Goal: Browse casually

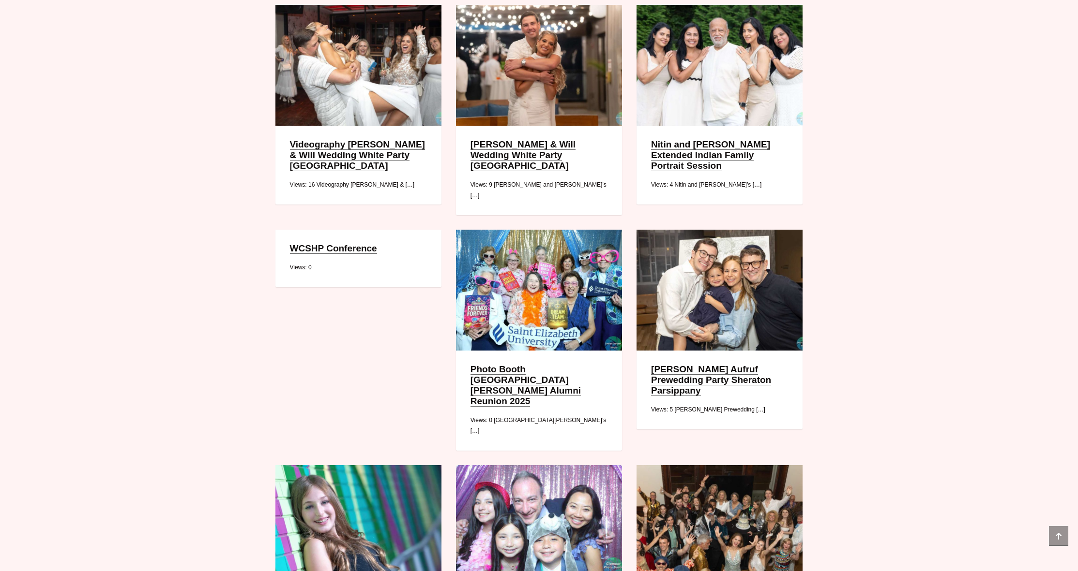
scroll to position [666, 0]
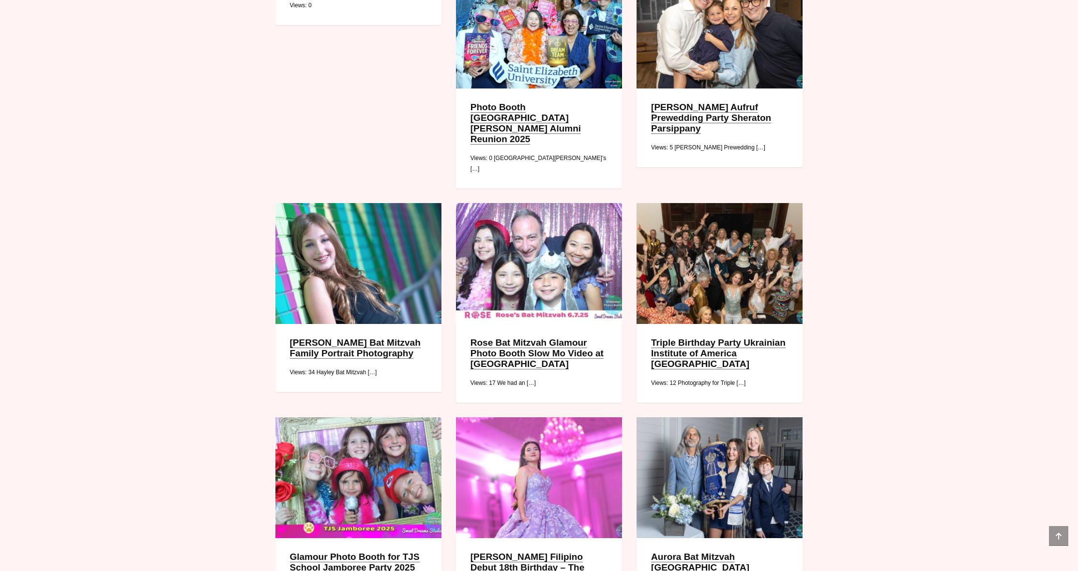
click at [348, 359] on link "[PERSON_NAME] Bat Mitzvah Family Portrait Photography" at bounding box center [355, 348] width 131 height 21
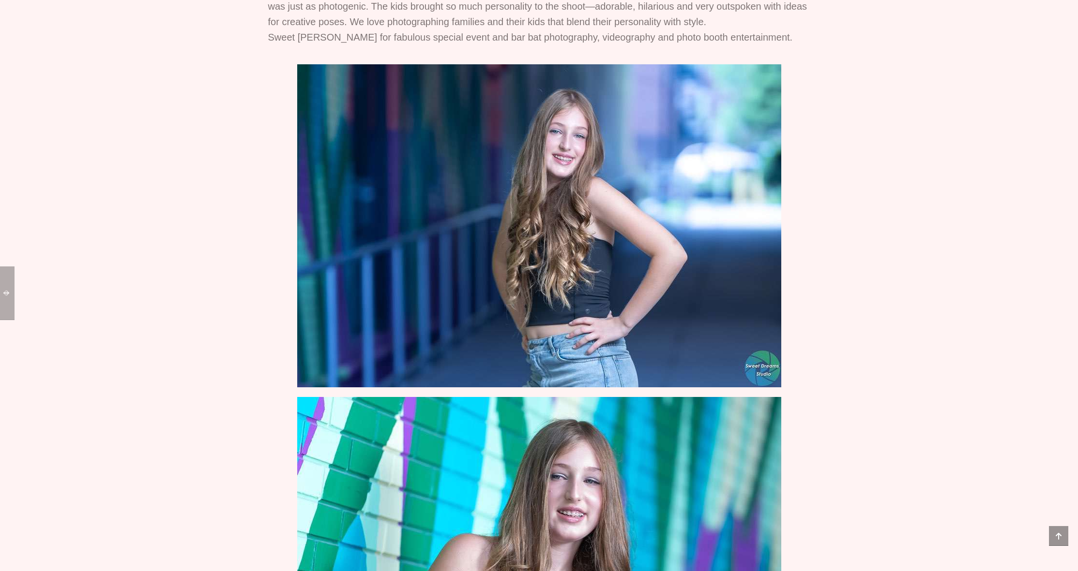
scroll to position [611, 0]
